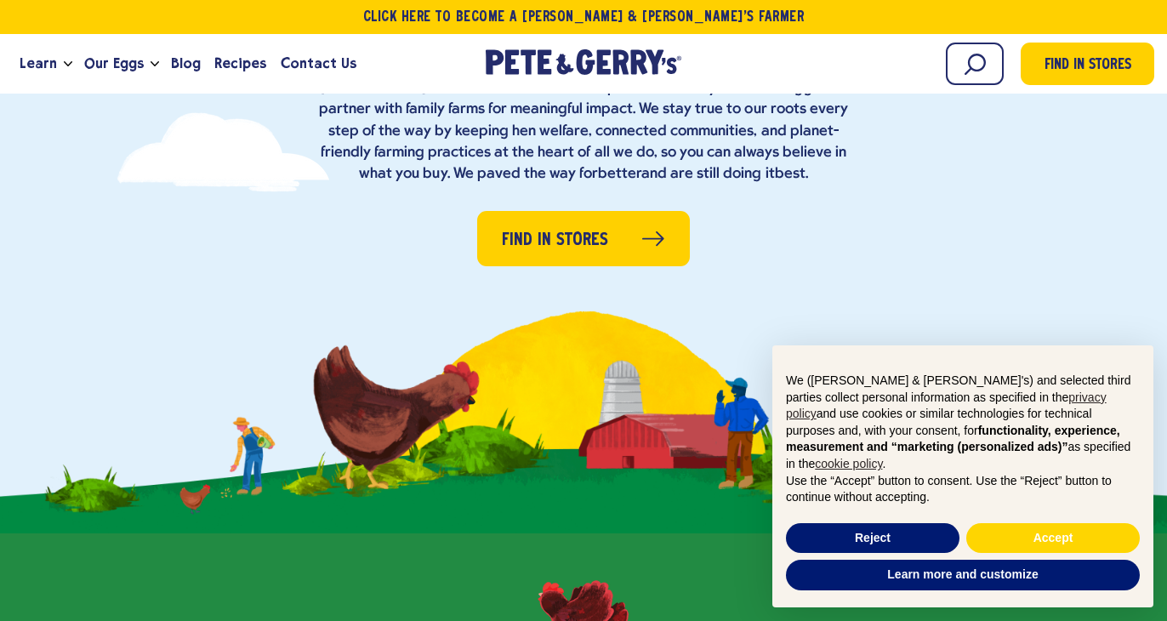
scroll to position [312, 0]
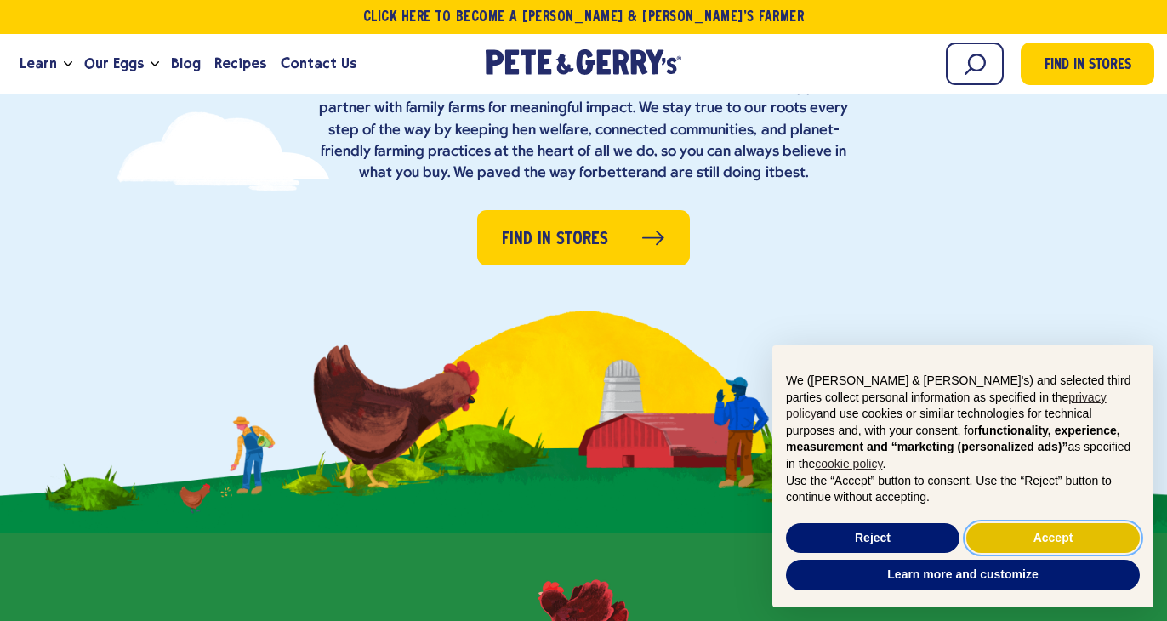
click at [1019, 537] on button "Accept" at bounding box center [1052, 538] width 173 height 31
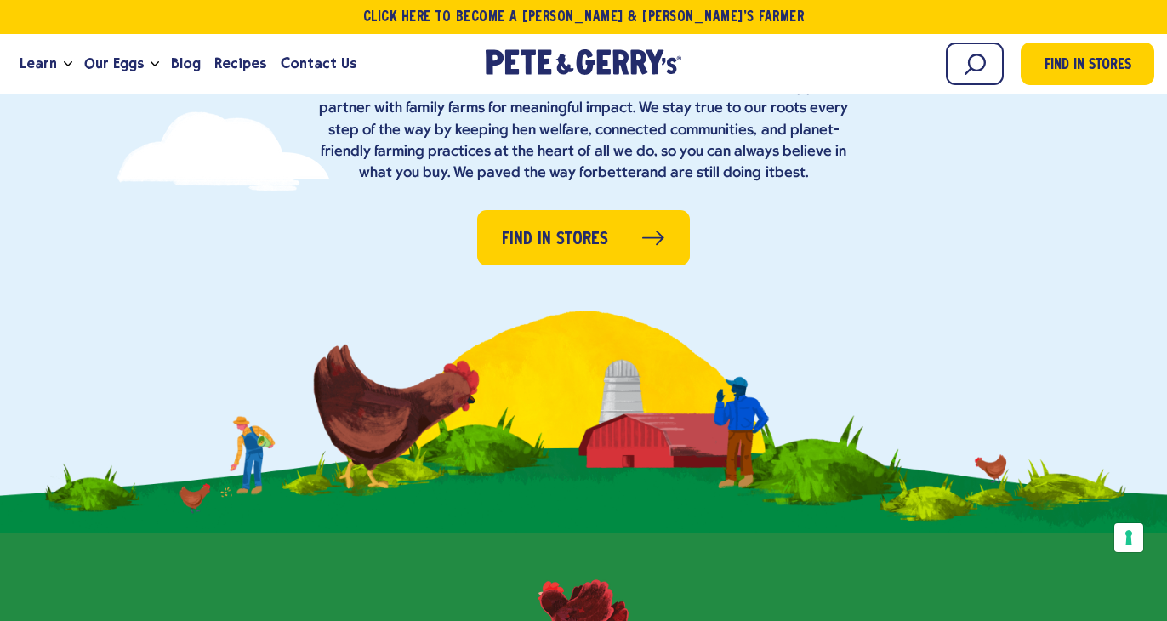
scroll to position [0, 0]
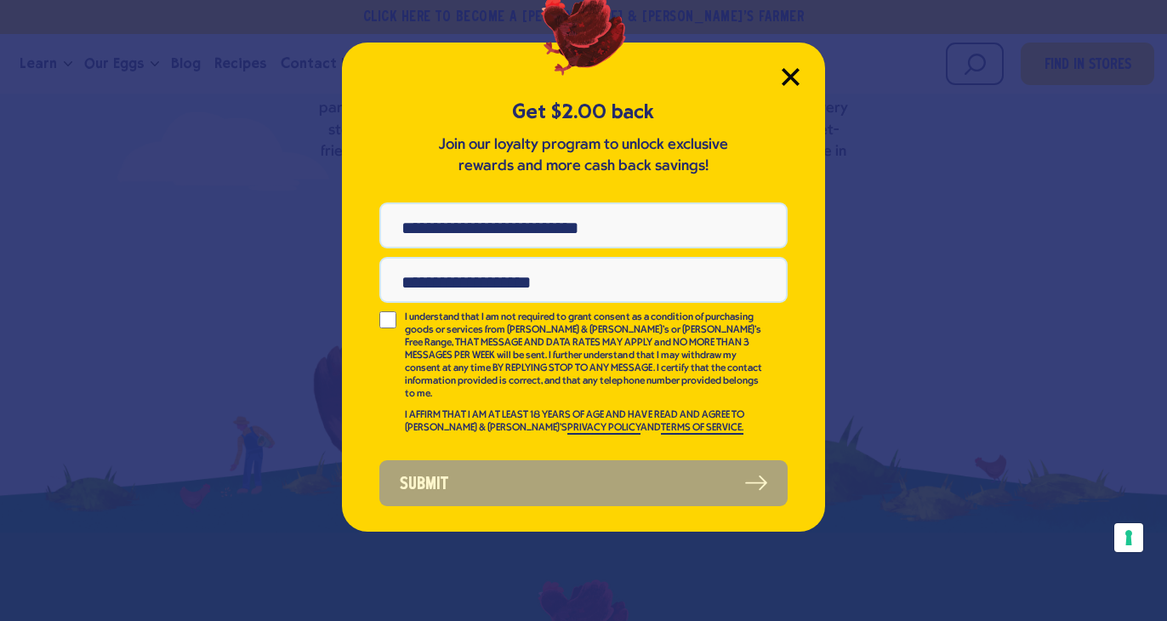
click at [787, 79] on icon "Close Modal" at bounding box center [789, 76] width 15 height 15
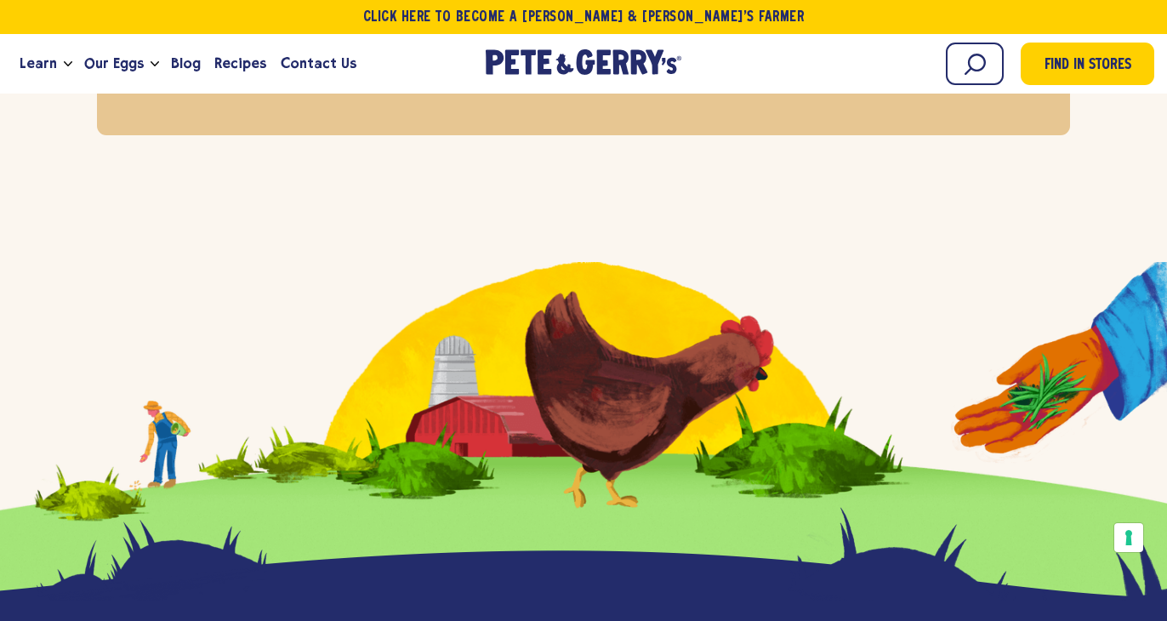
scroll to position [7048, 0]
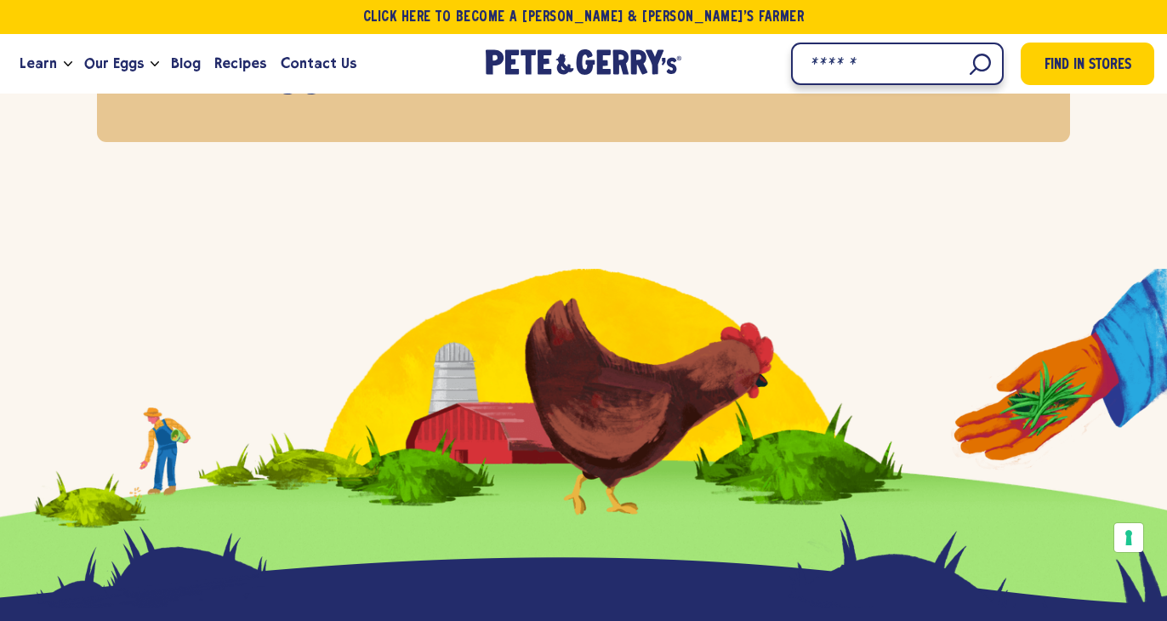
click at [978, 66] on input "Search" at bounding box center [897, 64] width 213 height 43
click at [977, 67] on input "Search" at bounding box center [897, 64] width 213 height 43
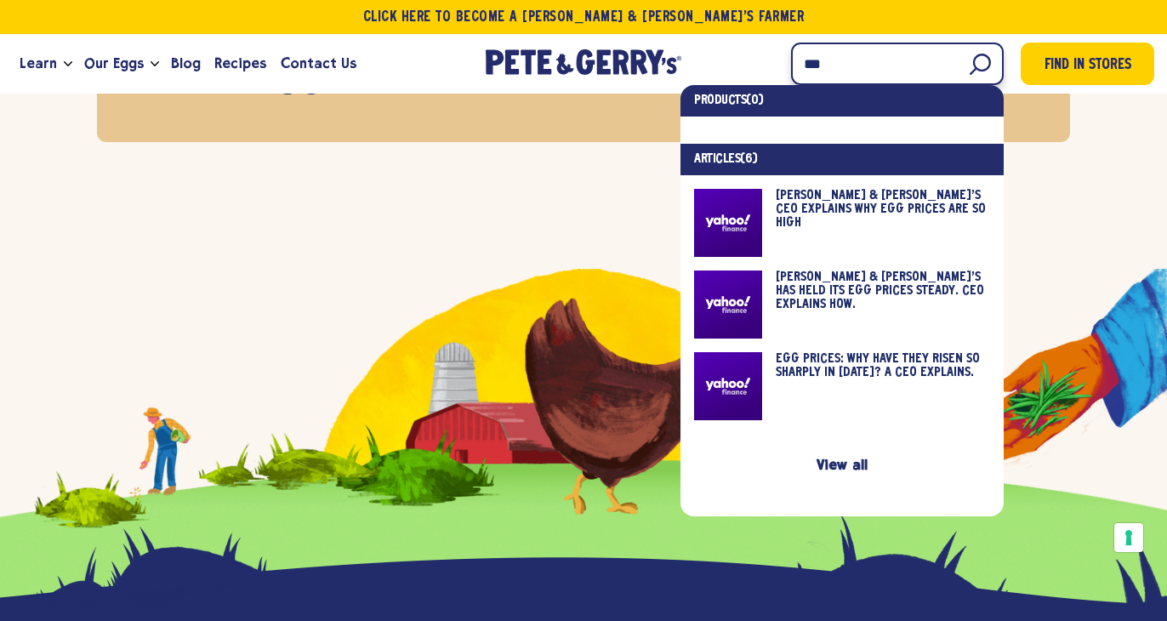
type input "***"
click at [906, 284] on link at bounding box center [842, 304] width 296 height 68
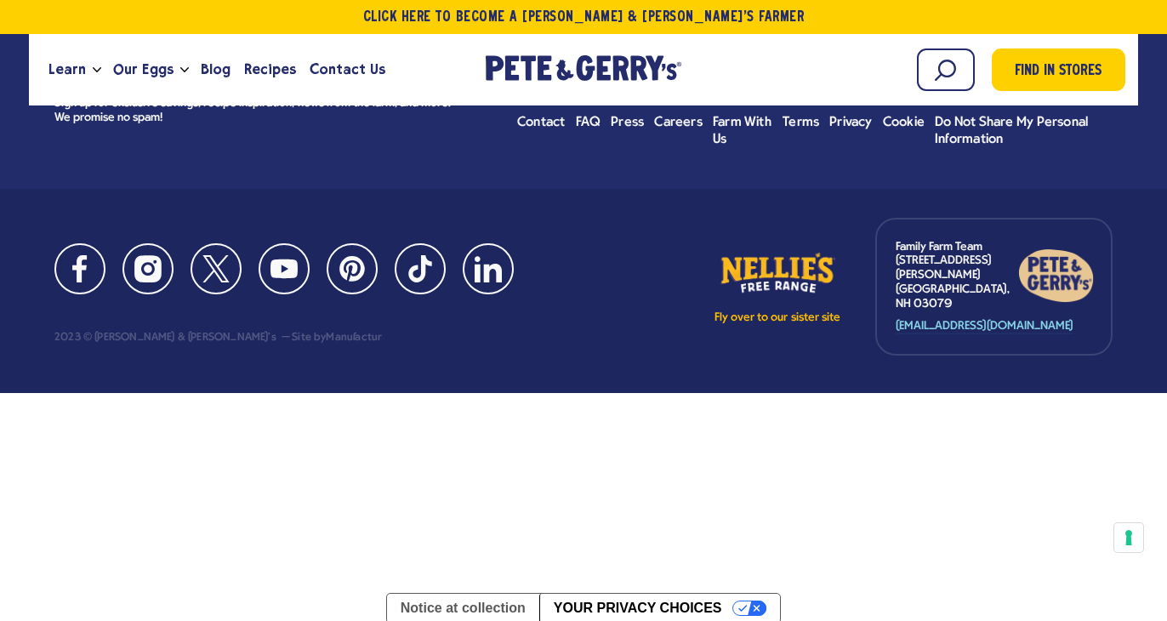
scroll to position [44, 0]
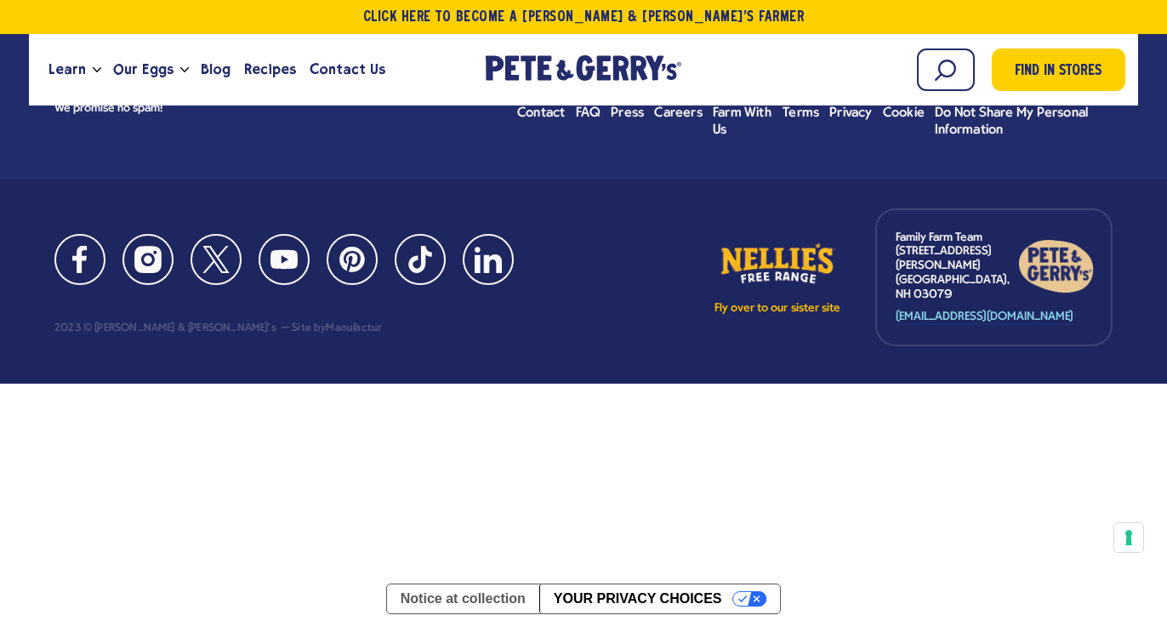
click at [867, 387] on div "Click Here To Become a Pete & Gerry’s Farmer Learn Our Hens Our Story FAQ Caree…" at bounding box center [583, 266] width 1167 height 621
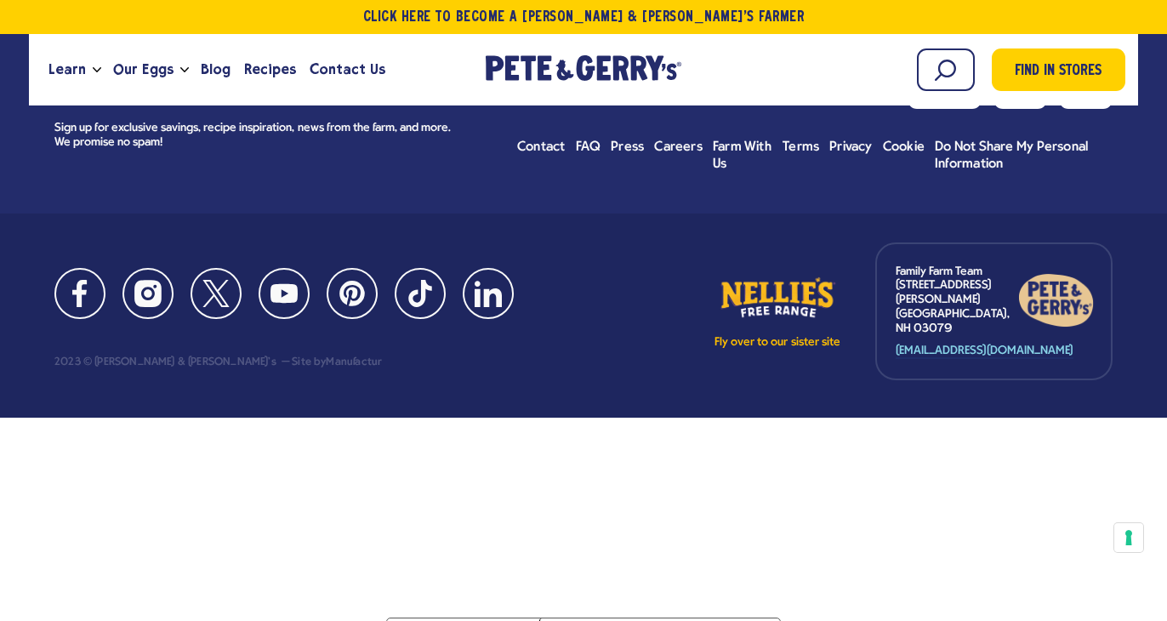
scroll to position [0, 0]
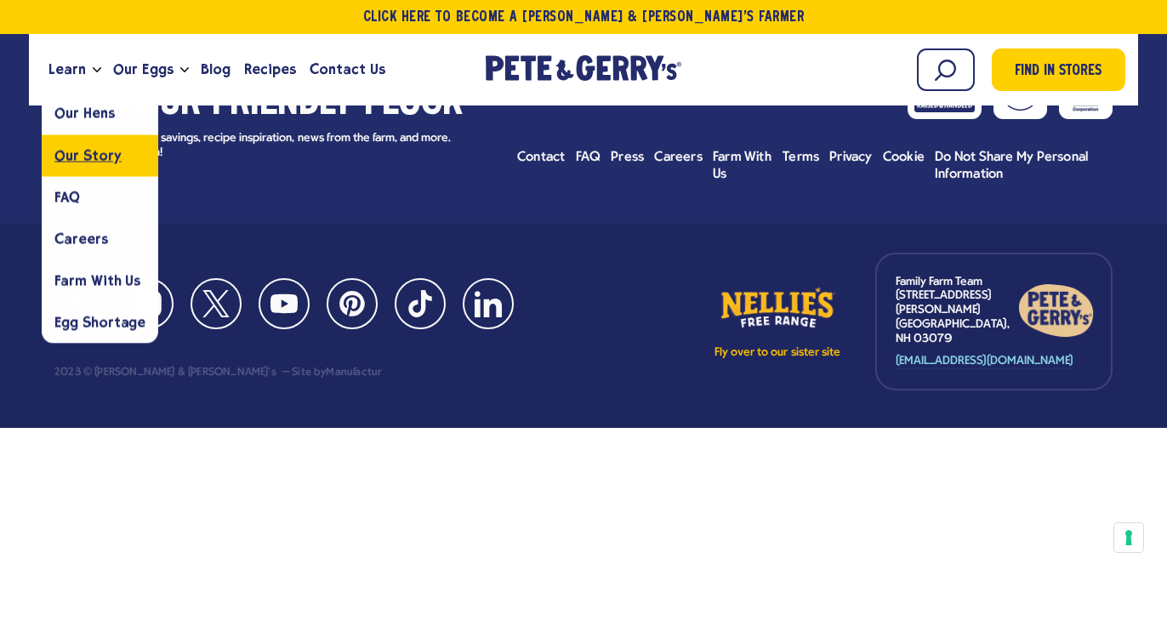
click at [87, 150] on span "Our Story" at bounding box center [87, 155] width 66 height 16
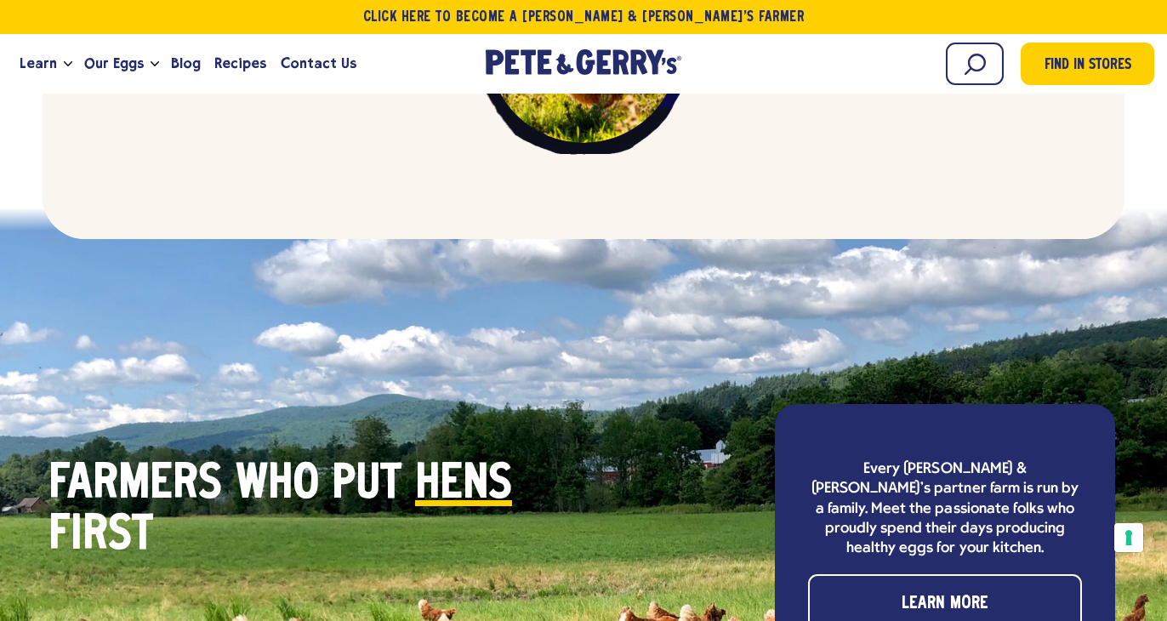
scroll to position [4932, 0]
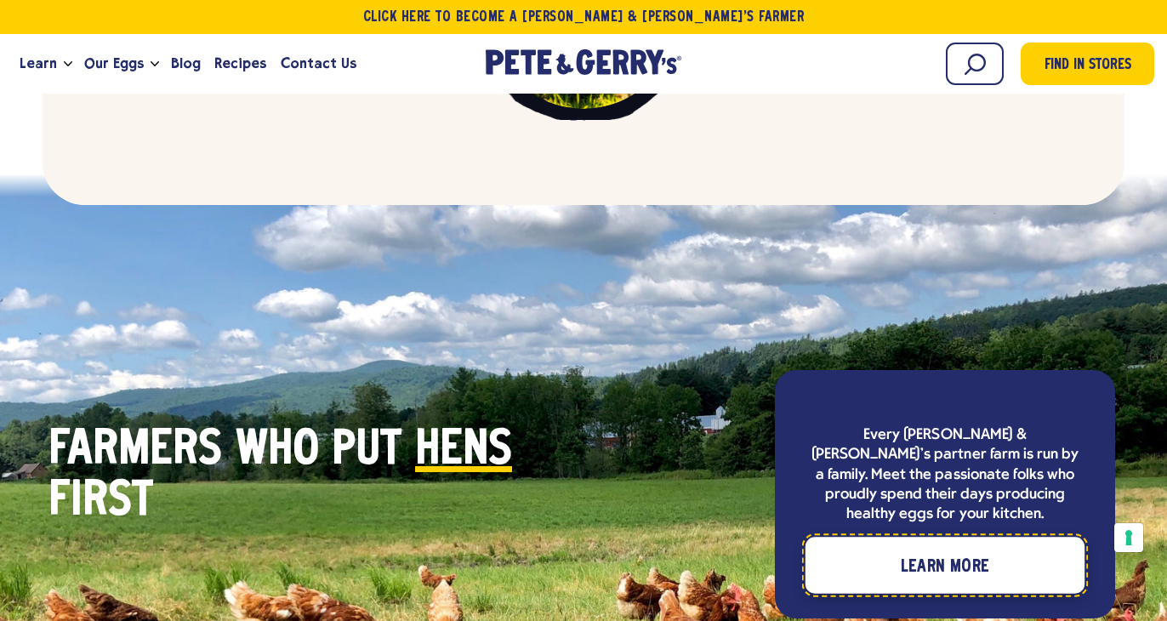
click at [946, 554] on span "Learn More" at bounding box center [945, 567] width 88 height 27
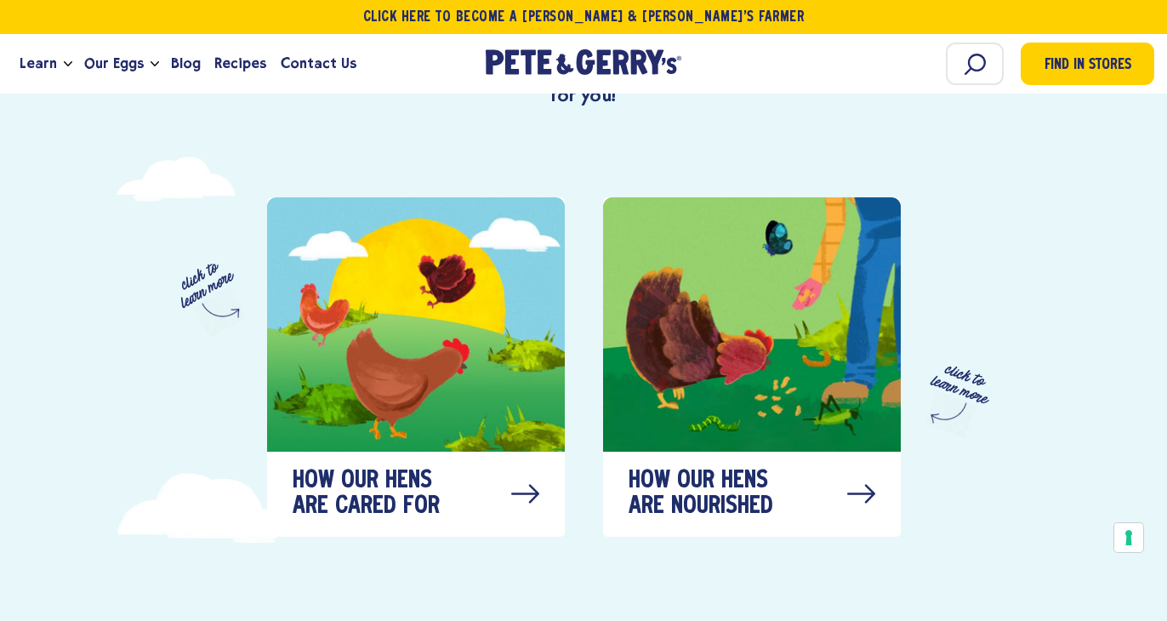
scroll to position [782, 0]
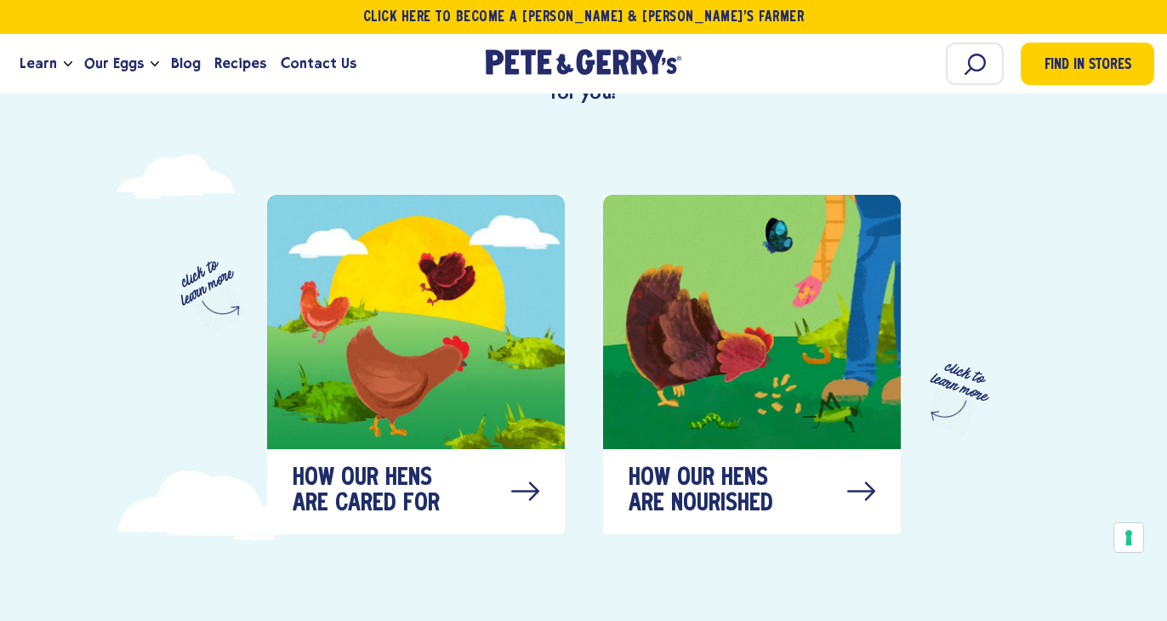
click at [946, 404] on div "How our hens are cared for click to learn more How our hens are nourished click…" at bounding box center [583, 364] width 1167 height 412
